Goal: Check status: Check status

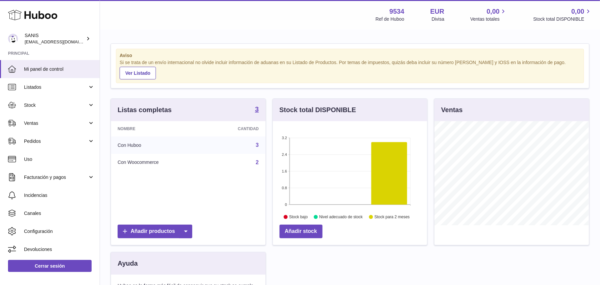
scroll to position [104, 155]
click at [51, 110] on link "Stock" at bounding box center [50, 105] width 100 height 18
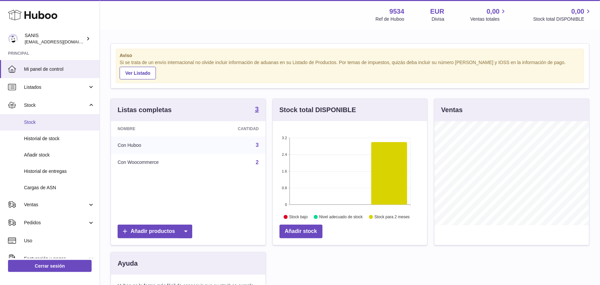
click at [45, 123] on span "Stock" at bounding box center [59, 122] width 71 height 6
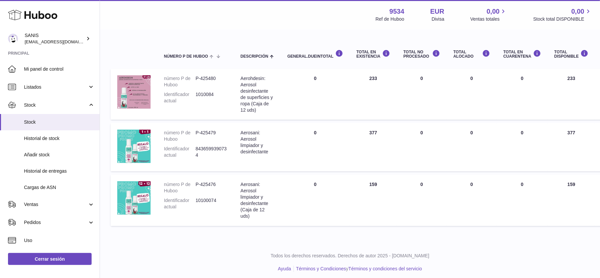
scroll to position [66, 0]
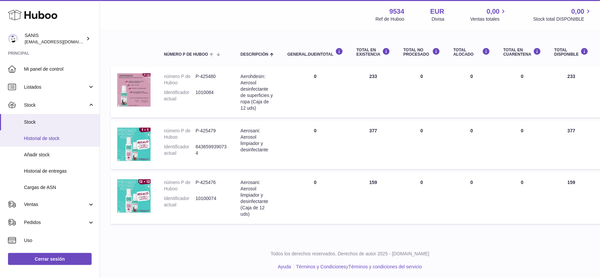
click at [53, 135] on link "Historial de stock" at bounding box center [50, 138] width 100 height 16
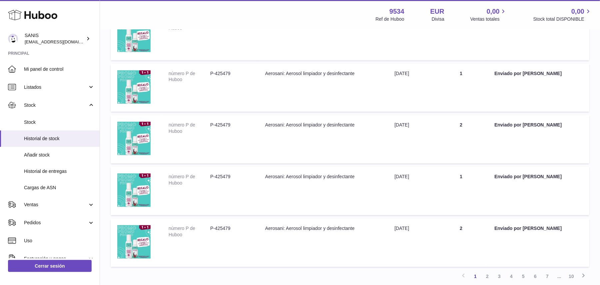
scroll to position [418, 0]
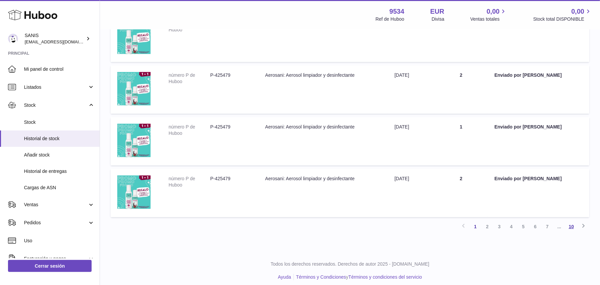
click at [574, 220] on link "10" at bounding box center [572, 226] width 12 height 12
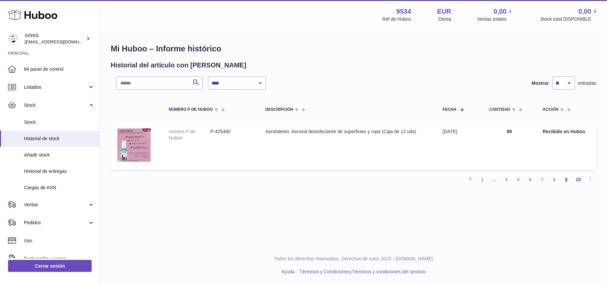
click at [569, 178] on link "9" at bounding box center [566, 179] width 12 height 12
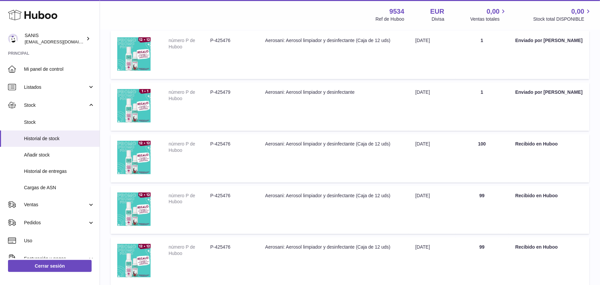
scroll to position [244, 0]
